Goal: Task Accomplishment & Management: Manage account settings

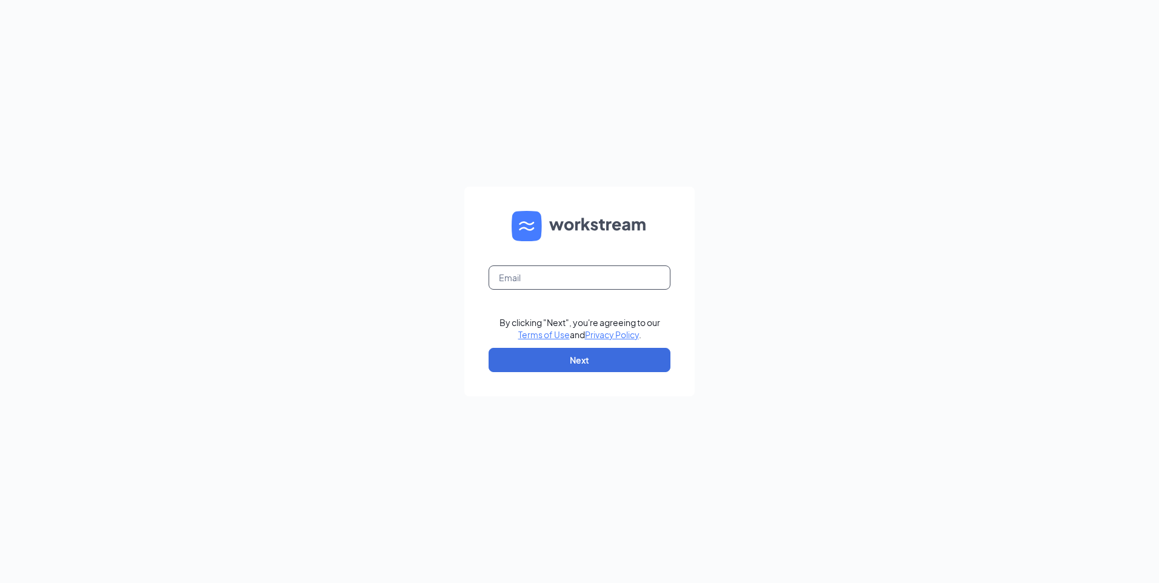
click at [521, 278] on input "text" at bounding box center [580, 278] width 182 height 24
type input "[EMAIL_ADDRESS][DOMAIN_NAME]"
click at [527, 356] on button "Next" at bounding box center [580, 360] width 182 height 24
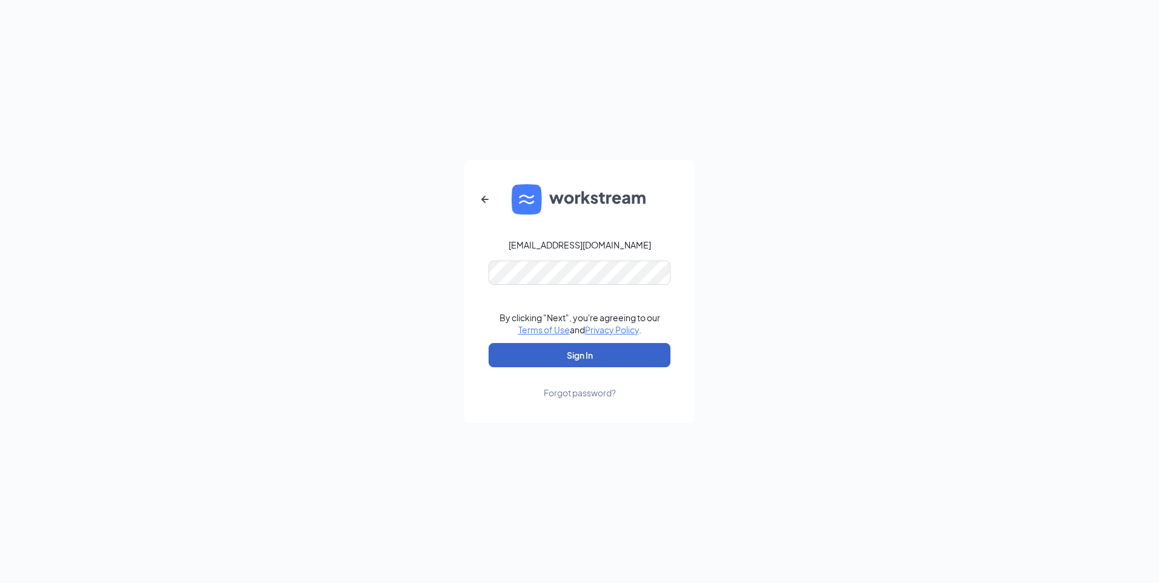
click at [555, 357] on button "Sign In" at bounding box center [580, 355] width 182 height 24
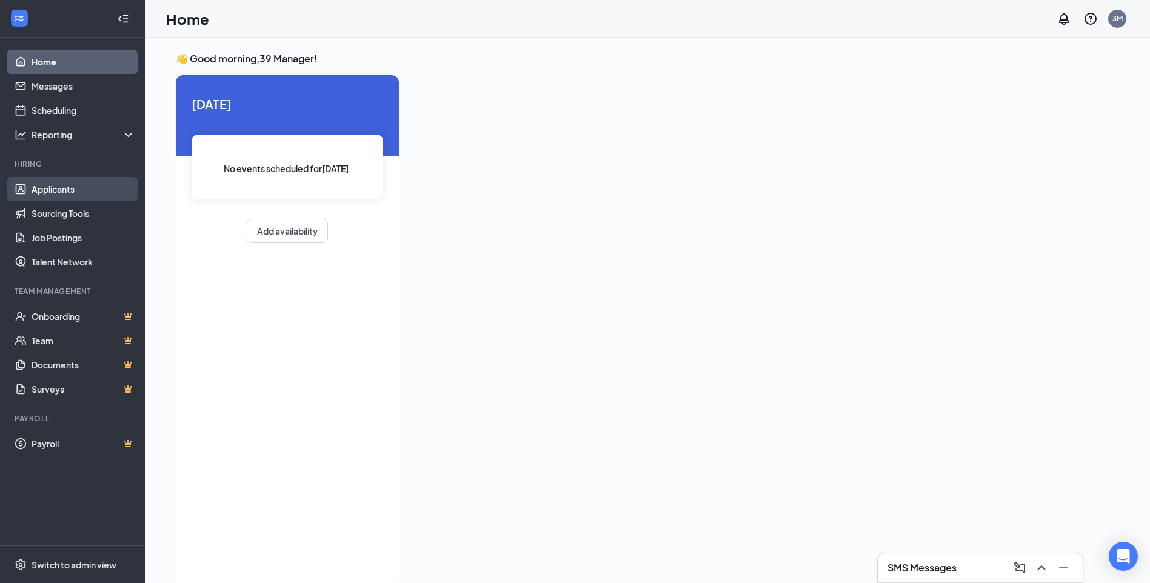
click at [56, 190] on link "Applicants" at bounding box center [84, 189] width 104 height 24
